Goal: Task Accomplishment & Management: Use online tool/utility

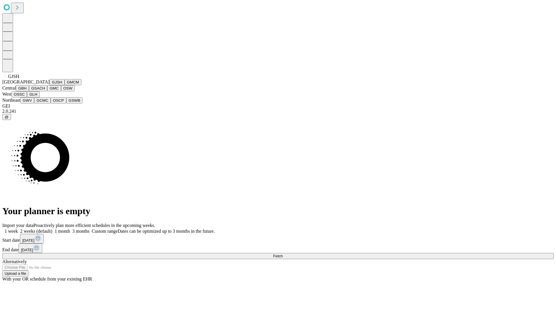
click at [50, 85] on button "GJSH" at bounding box center [57, 82] width 15 height 6
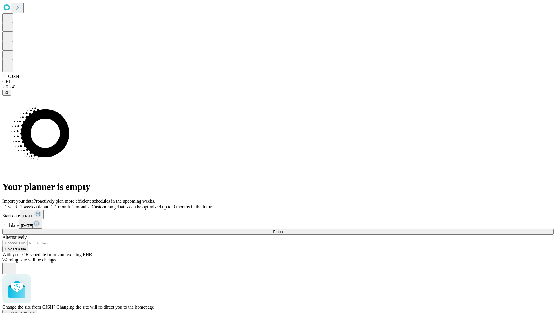
click at [35, 311] on span "Confirm" at bounding box center [28, 313] width 14 height 4
click at [70, 204] on label "1 month" at bounding box center [61, 206] width 18 height 5
click at [283, 229] on span "Fetch" at bounding box center [278, 231] width 10 height 4
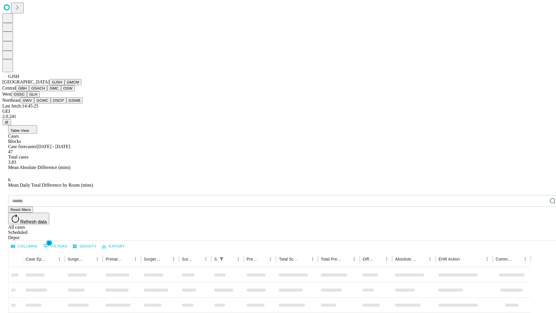
click at [65, 85] on button "GMCM" at bounding box center [73, 82] width 17 height 6
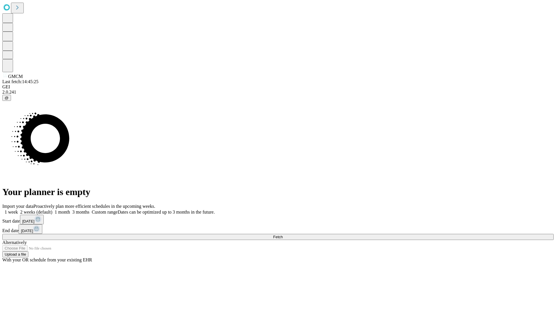
click at [70, 209] on label "1 month" at bounding box center [61, 211] width 18 height 5
click at [283, 235] on span "Fetch" at bounding box center [278, 237] width 10 height 4
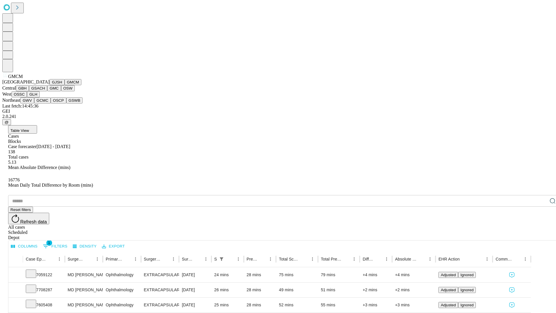
click at [29, 91] on button "GBH" at bounding box center [22, 88] width 13 height 6
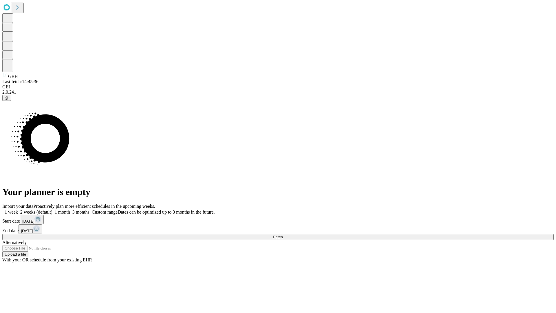
click at [70, 209] on label "1 month" at bounding box center [61, 211] width 18 height 5
click at [283, 235] on span "Fetch" at bounding box center [278, 237] width 10 height 4
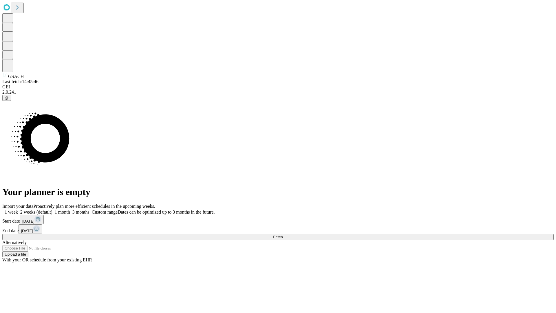
click at [70, 209] on label "1 month" at bounding box center [61, 211] width 18 height 5
click at [283, 235] on span "Fetch" at bounding box center [278, 237] width 10 height 4
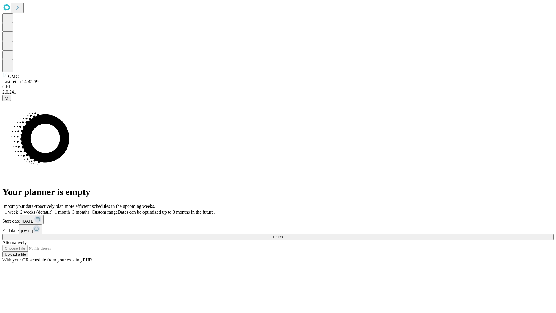
click at [70, 209] on label "1 month" at bounding box center [61, 211] width 18 height 5
click at [283, 235] on span "Fetch" at bounding box center [278, 237] width 10 height 4
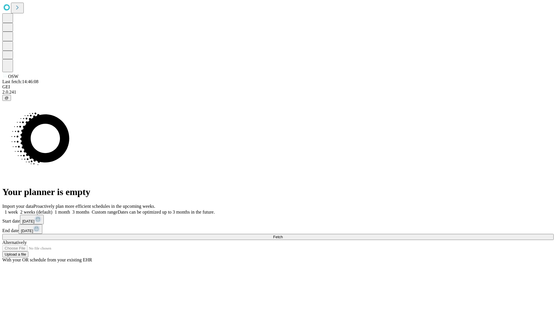
click at [70, 209] on label "1 month" at bounding box center [61, 211] width 18 height 5
click at [283, 235] on span "Fetch" at bounding box center [278, 237] width 10 height 4
click at [70, 209] on label "1 month" at bounding box center [61, 211] width 18 height 5
click at [283, 235] on span "Fetch" at bounding box center [278, 237] width 10 height 4
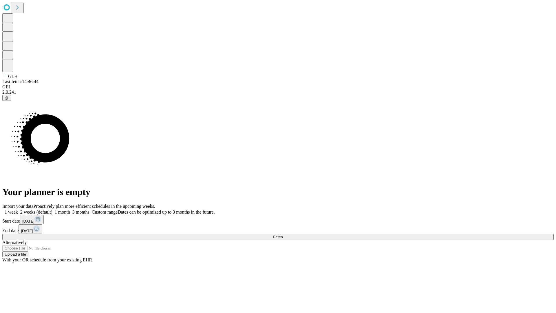
click at [70, 209] on label "1 month" at bounding box center [61, 211] width 18 height 5
click at [283, 235] on span "Fetch" at bounding box center [278, 237] width 10 height 4
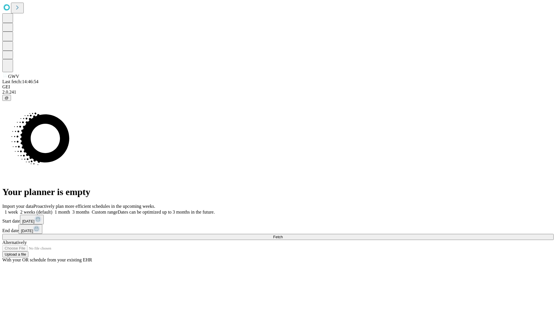
click at [70, 209] on label "1 month" at bounding box center [61, 211] width 18 height 5
click at [283, 235] on span "Fetch" at bounding box center [278, 237] width 10 height 4
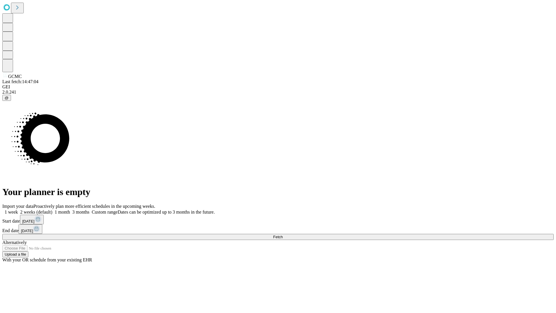
click at [70, 209] on label "1 month" at bounding box center [61, 211] width 18 height 5
click at [283, 235] on span "Fetch" at bounding box center [278, 237] width 10 height 4
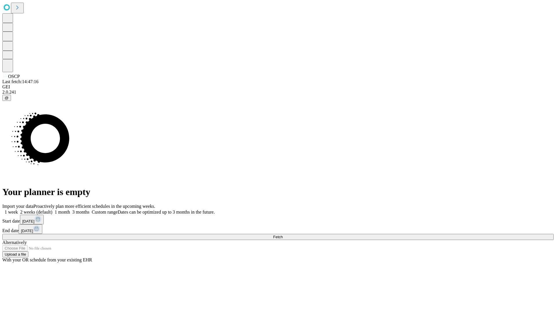
click at [70, 209] on label "1 month" at bounding box center [61, 211] width 18 height 5
click at [283, 235] on span "Fetch" at bounding box center [278, 237] width 10 height 4
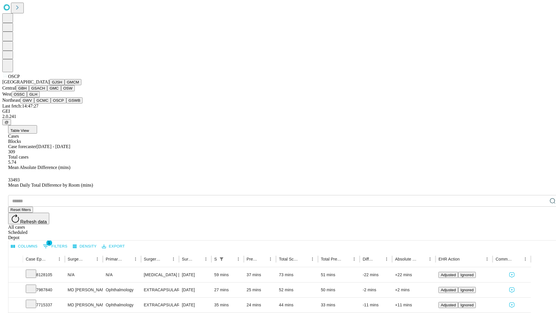
click at [66, 103] on button "GSWB" at bounding box center [74, 100] width 17 height 6
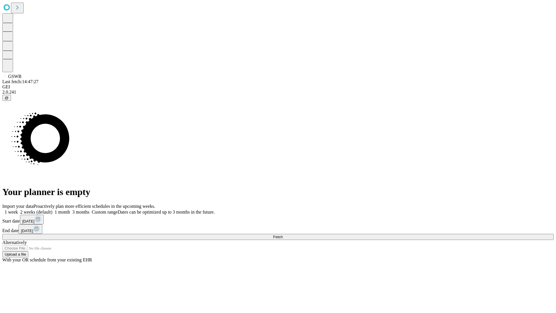
click at [283, 235] on span "Fetch" at bounding box center [278, 237] width 10 height 4
